Goal: Navigation & Orientation: Go to known website

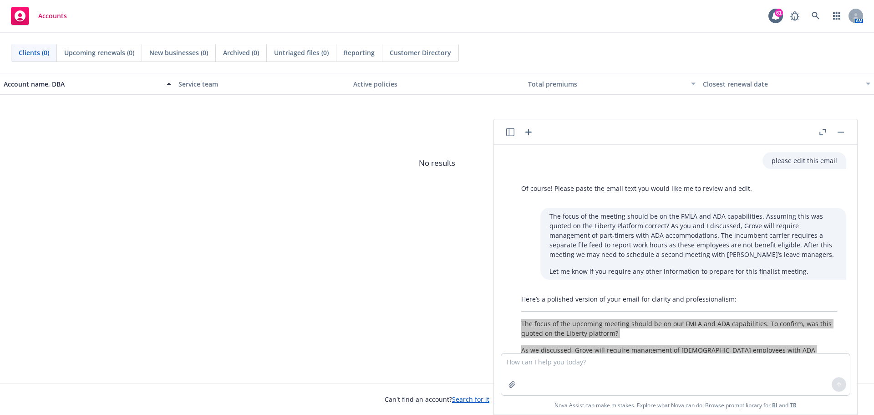
scroll to position [114, 0]
